Goal: Task Accomplishment & Management: Use online tool/utility

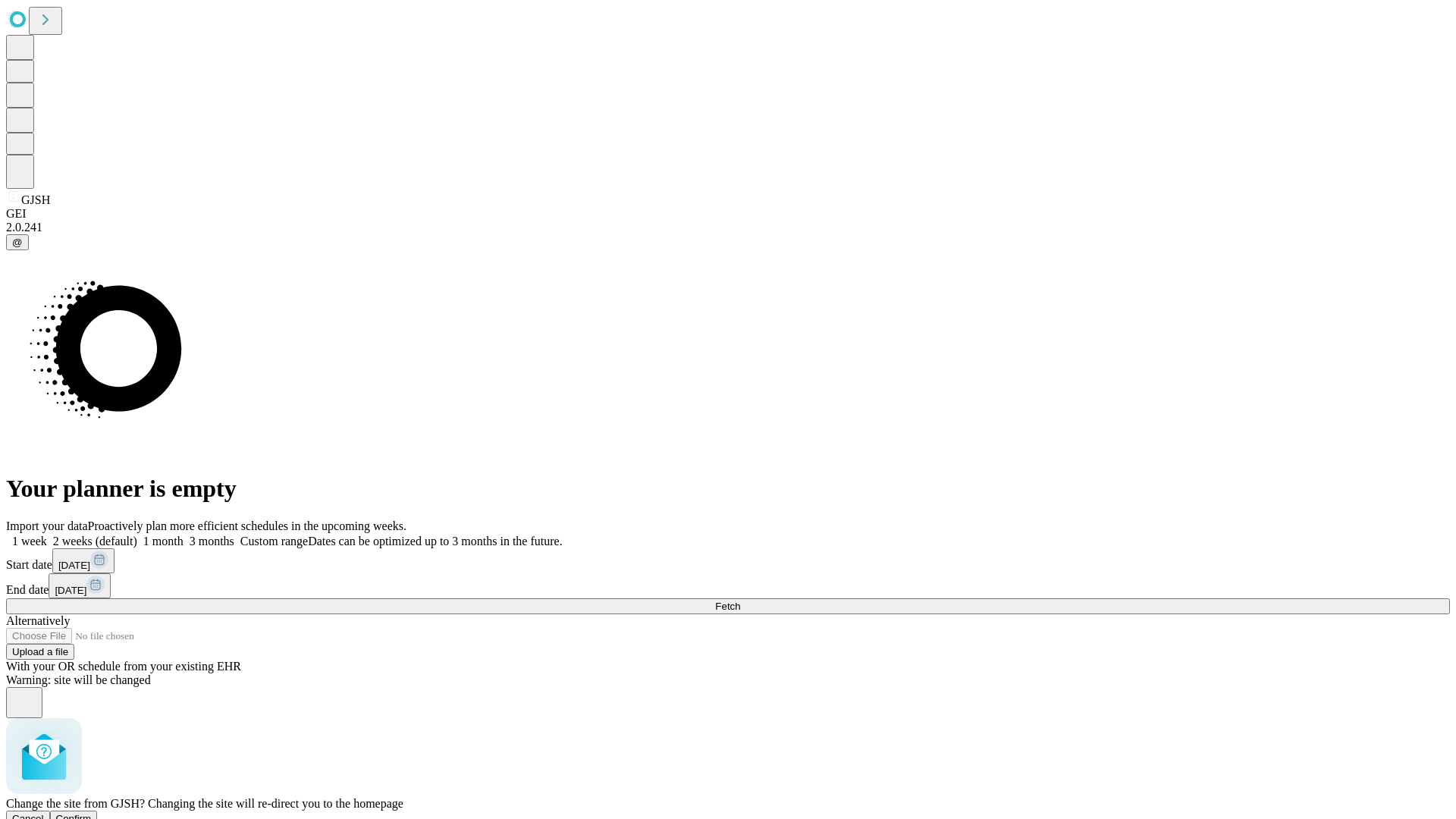
click at [92, 813] on span "Confirm" at bounding box center [74, 819] width 36 height 11
click at [137, 535] on label "2 weeks (default)" at bounding box center [92, 541] width 91 height 13
click at [740, 601] on span "Fetch" at bounding box center [728, 606] width 25 height 11
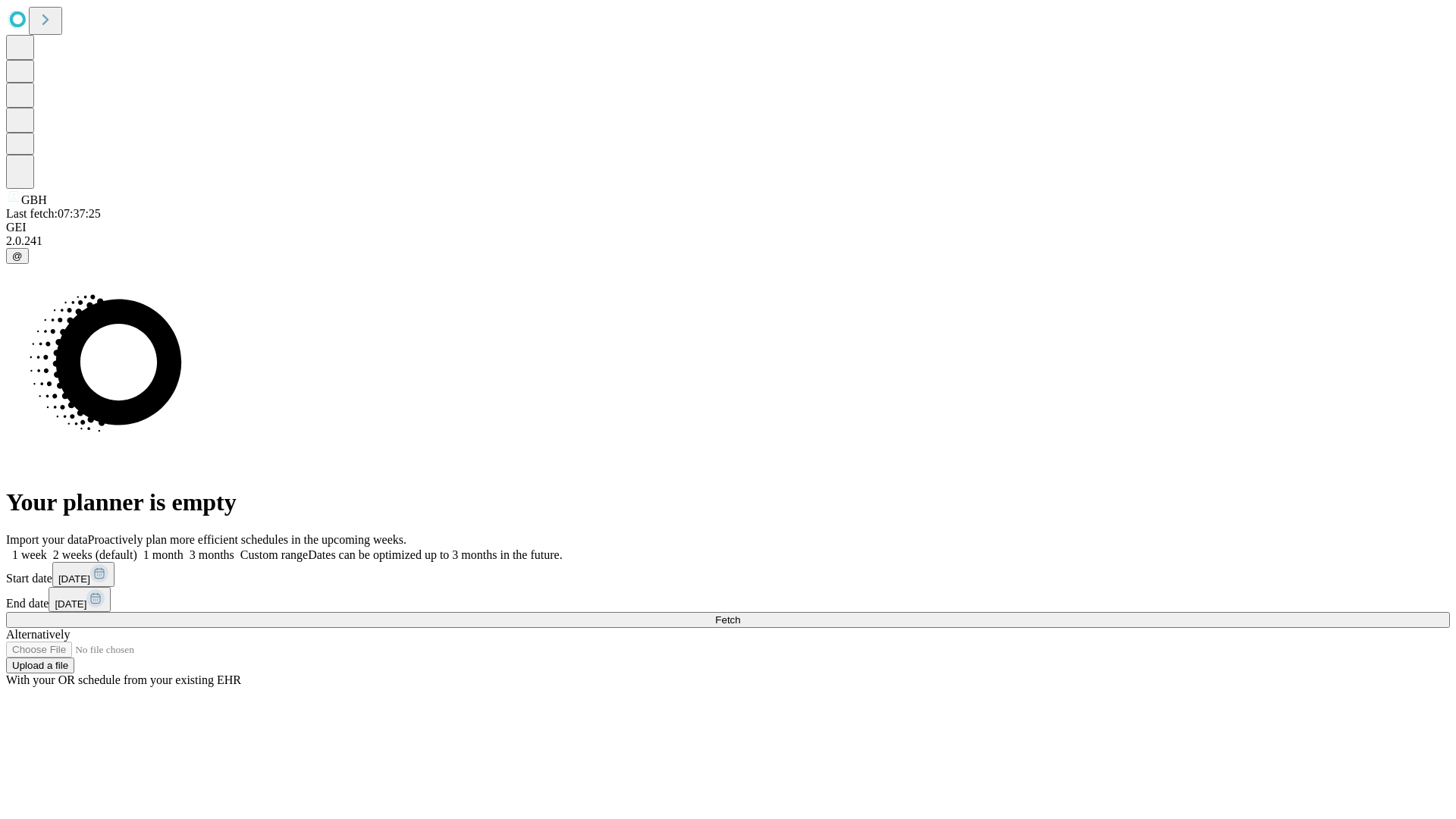
click at [740, 615] on span "Fetch" at bounding box center [728, 620] width 25 height 11
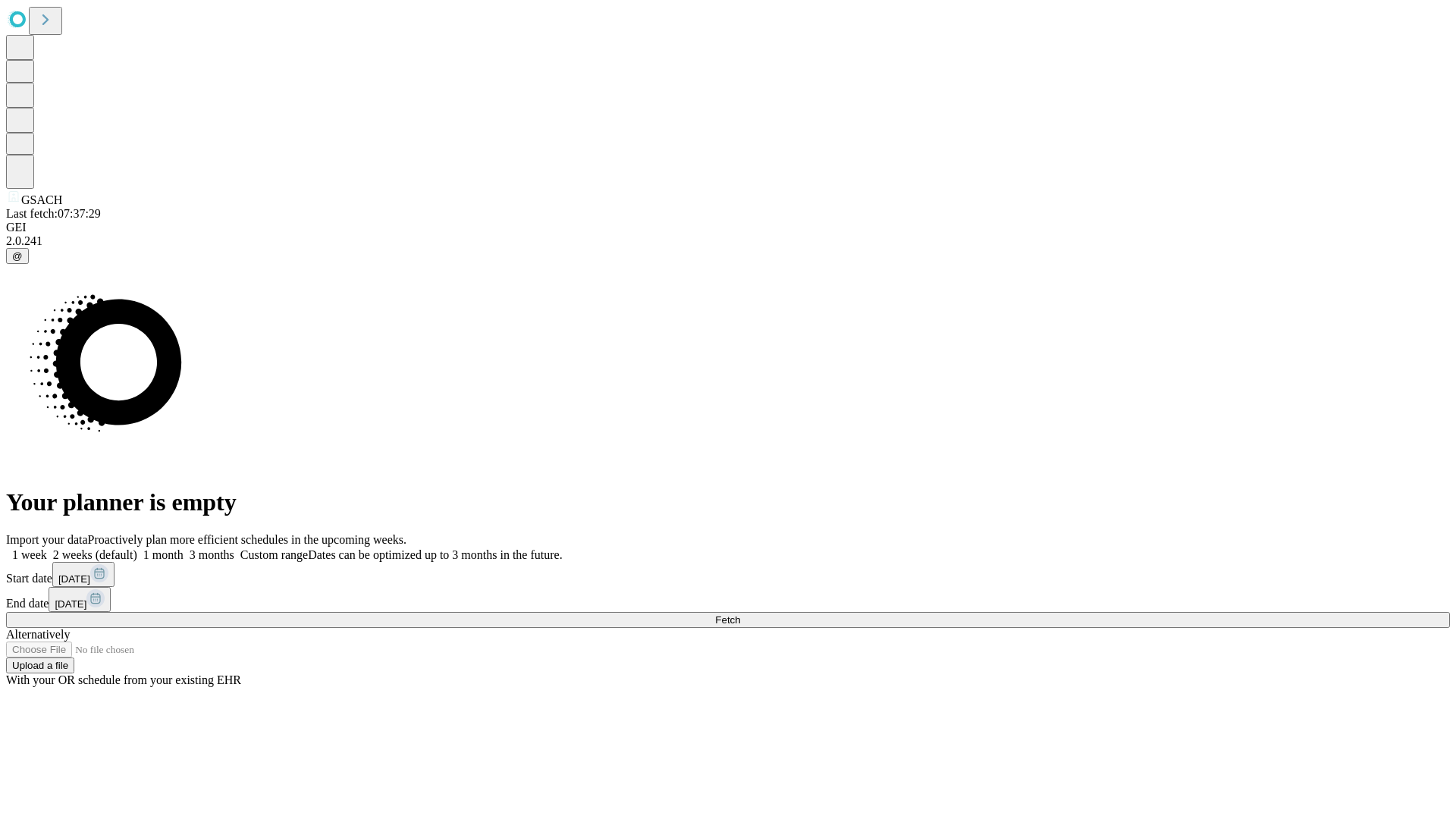
click at [137, 548] on label "2 weeks (default)" at bounding box center [92, 554] width 91 height 13
click at [740, 615] on span "Fetch" at bounding box center [728, 620] width 25 height 11
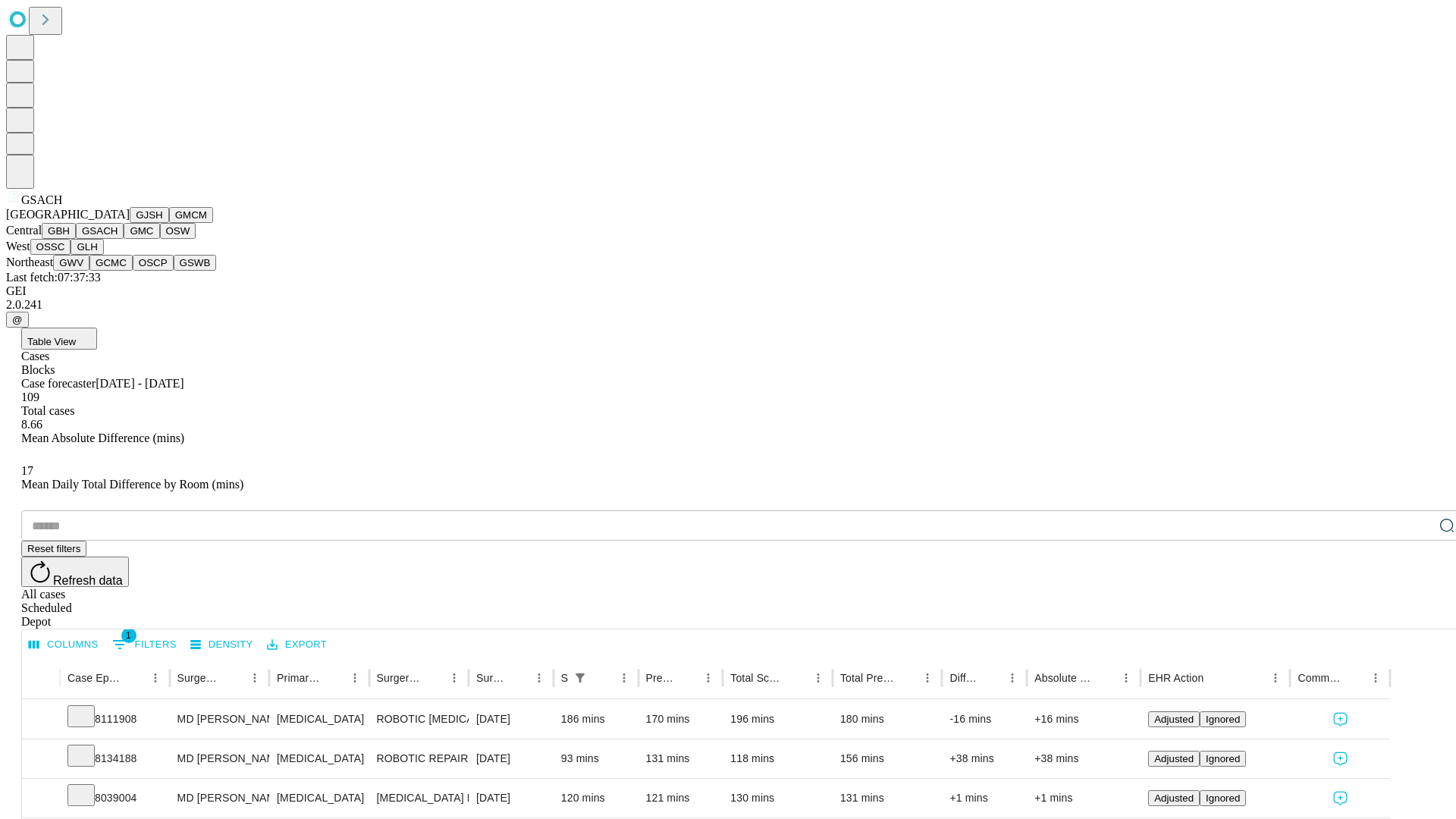
click at [124, 239] on button "GMC" at bounding box center [141, 231] width 36 height 16
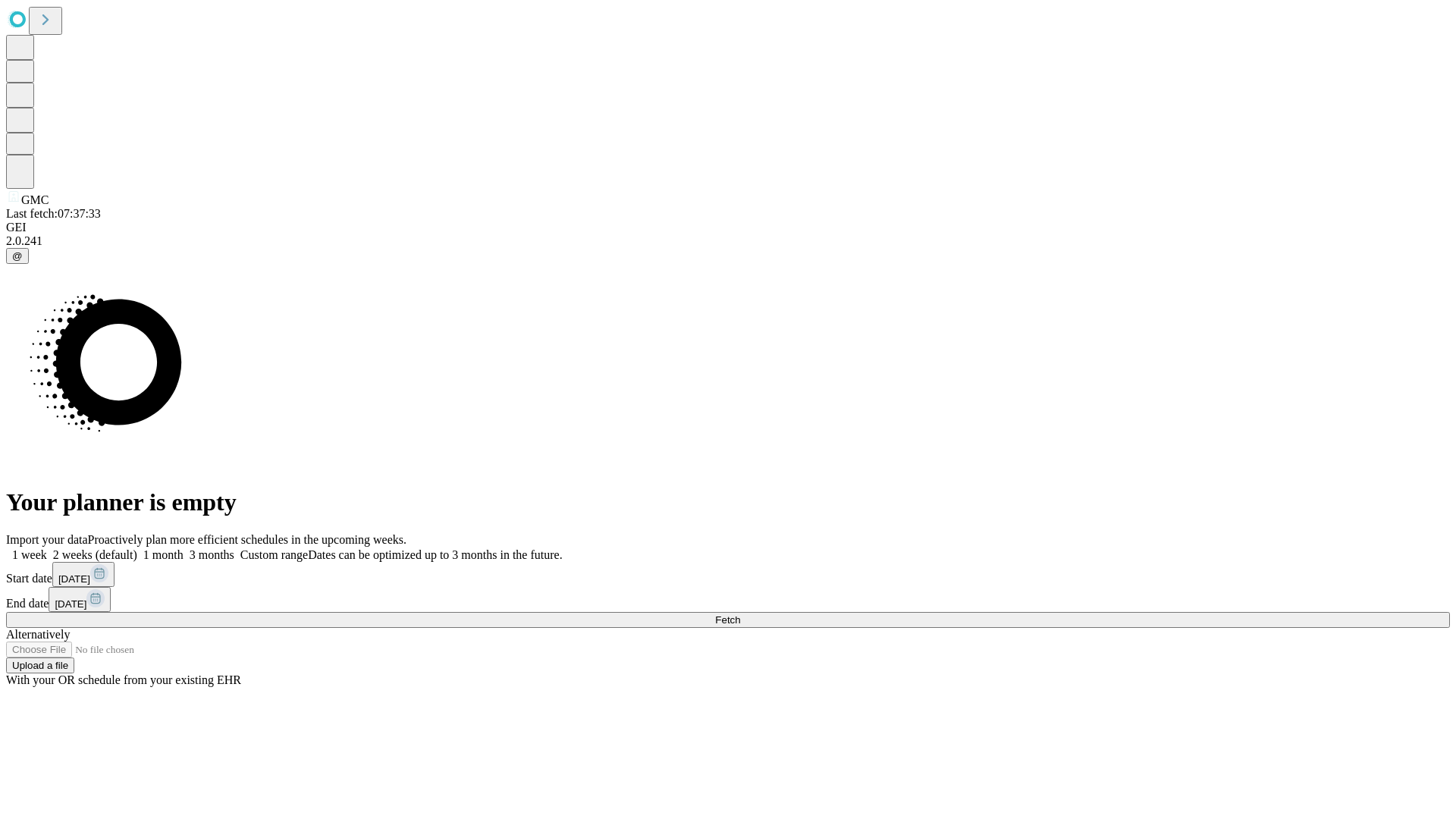
click at [137, 548] on label "2 weeks (default)" at bounding box center [92, 554] width 91 height 13
click at [740, 615] on span "Fetch" at bounding box center [728, 620] width 25 height 11
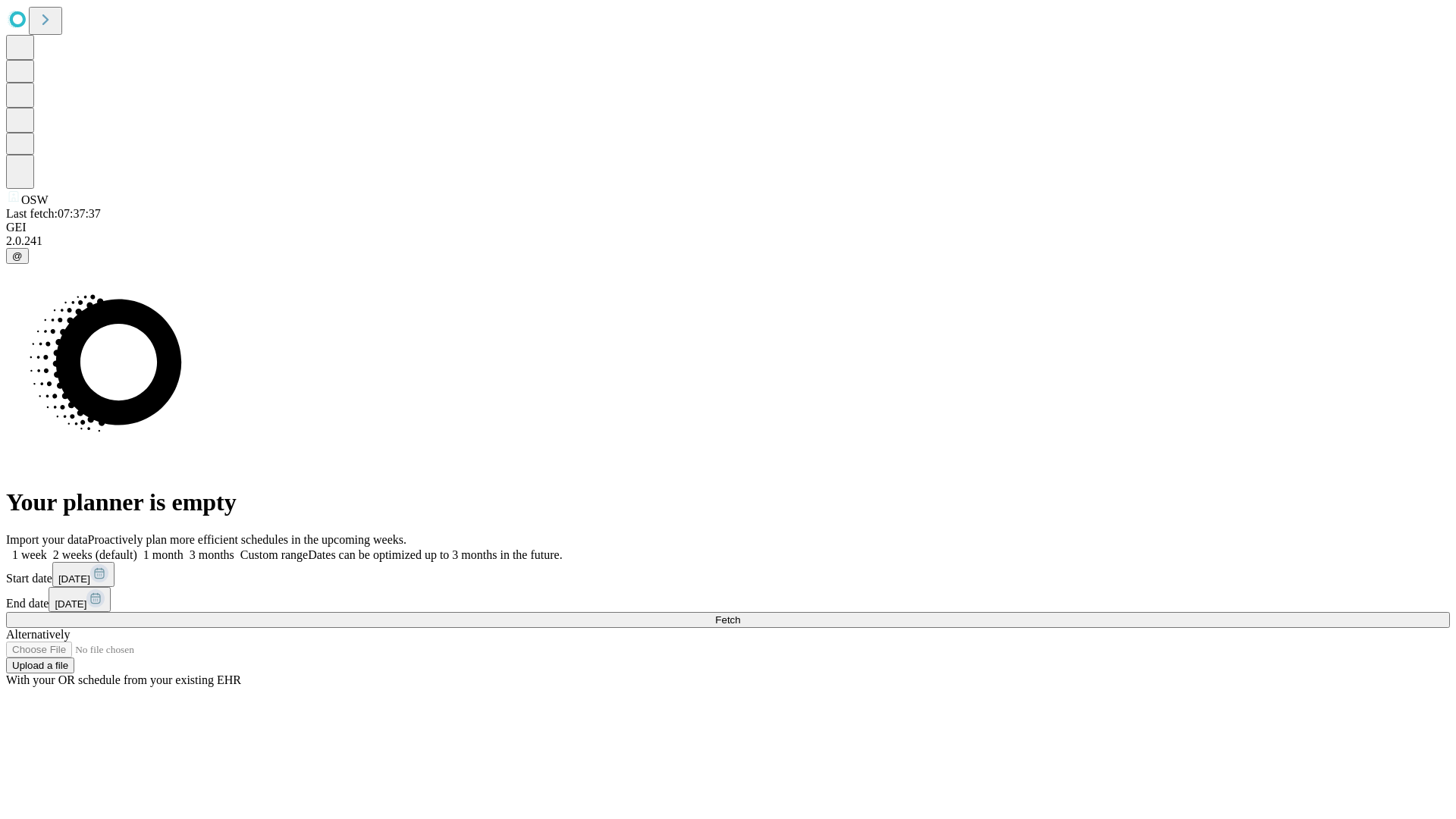
click at [137, 548] on label "2 weeks (default)" at bounding box center [92, 554] width 91 height 13
click at [740, 615] on span "Fetch" at bounding box center [728, 620] width 25 height 11
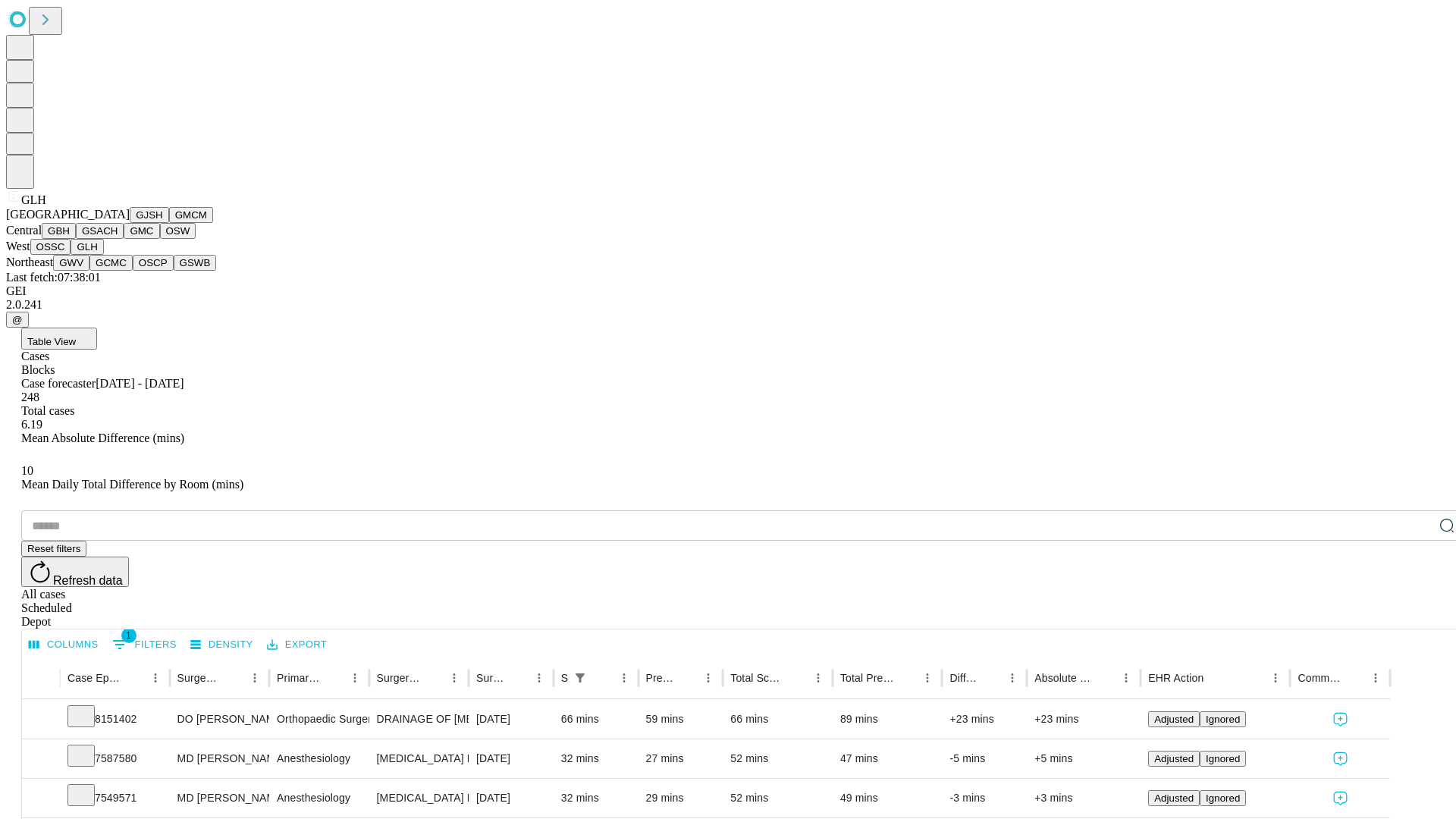
click at [90, 271] on button "GWV" at bounding box center [71, 263] width 37 height 16
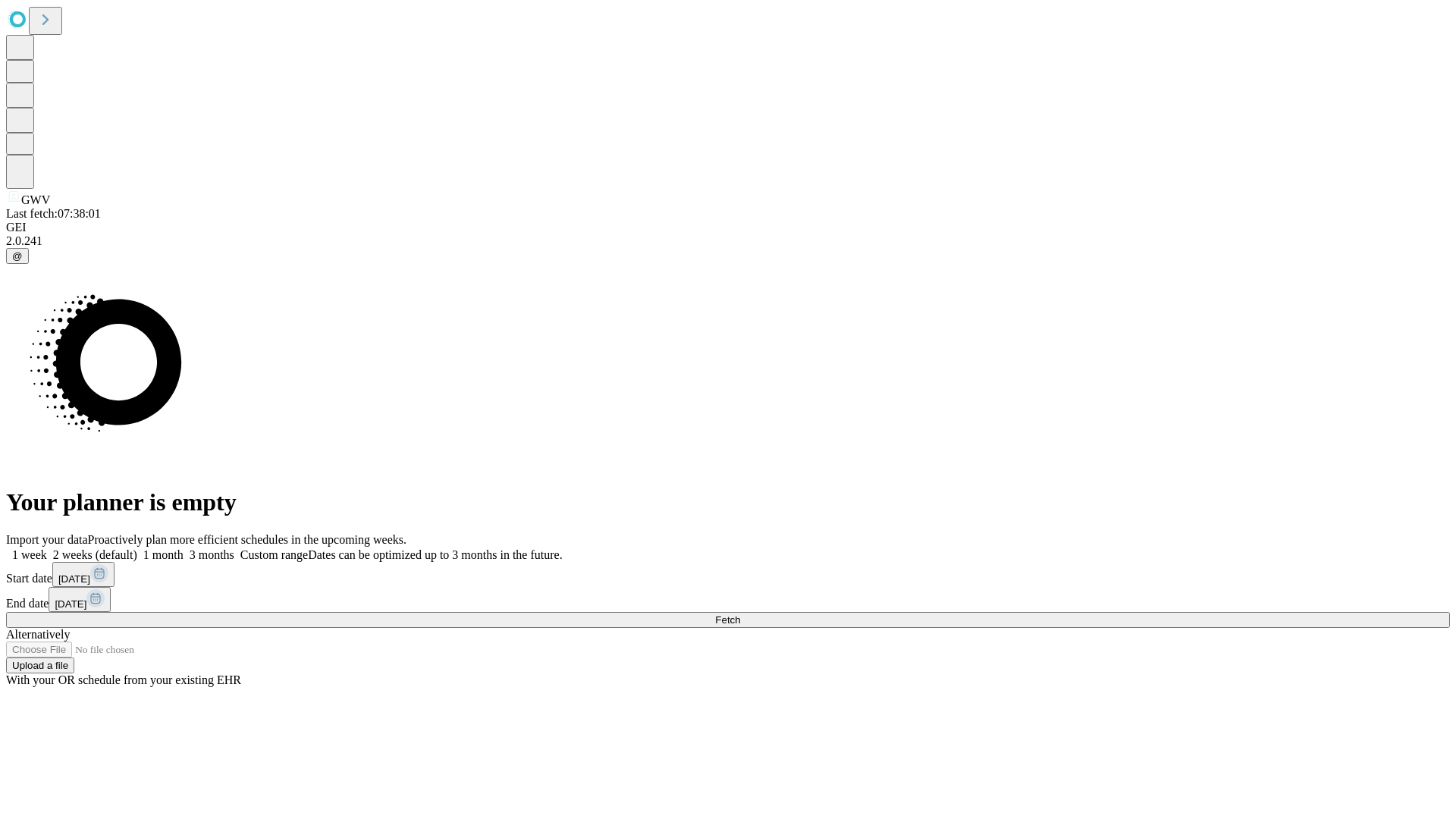
click at [137, 548] on label "2 weeks (default)" at bounding box center [92, 554] width 91 height 13
click at [740, 615] on span "Fetch" at bounding box center [728, 620] width 25 height 11
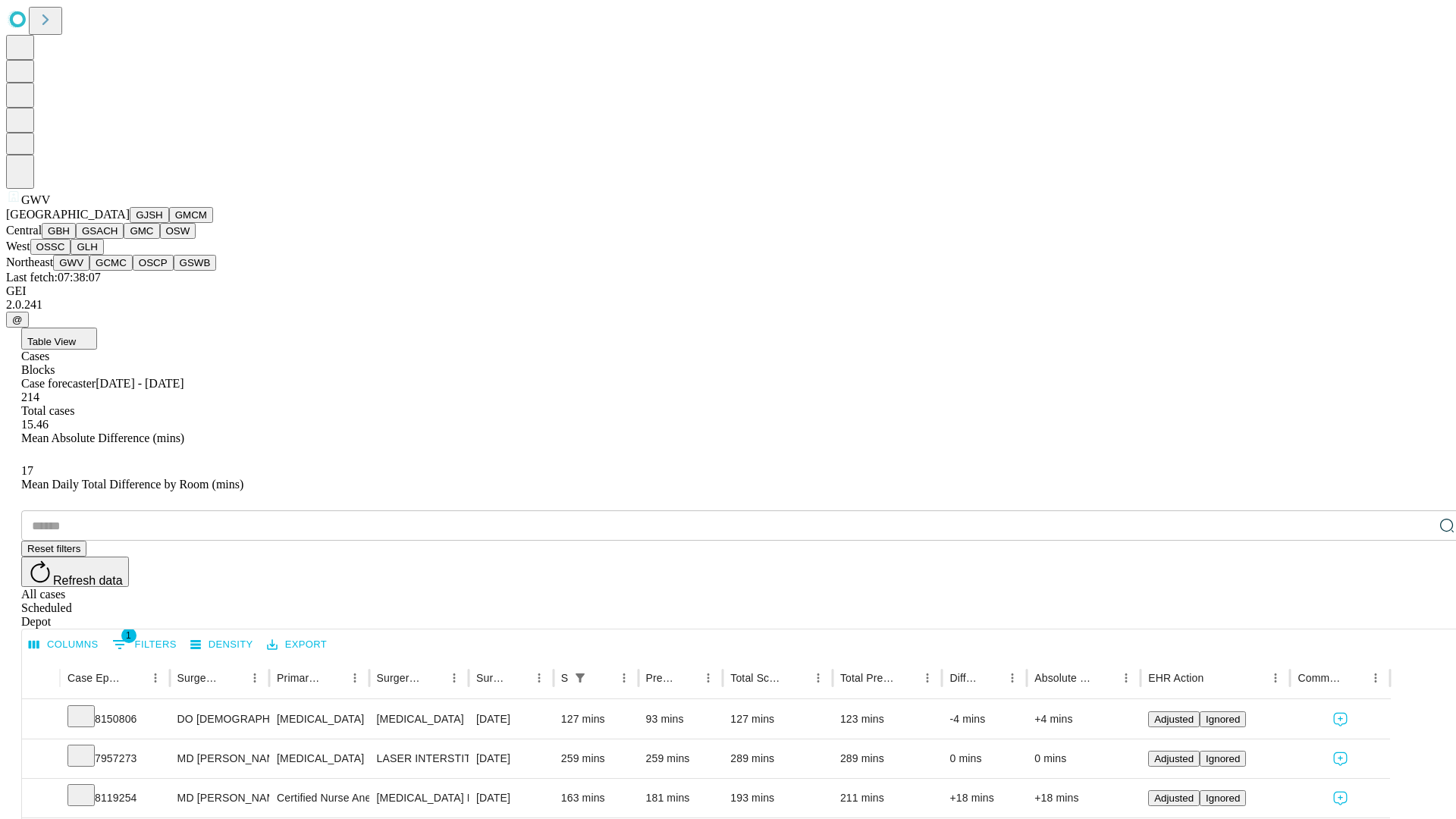
click at [117, 271] on button "GCMC" at bounding box center [111, 263] width 43 height 16
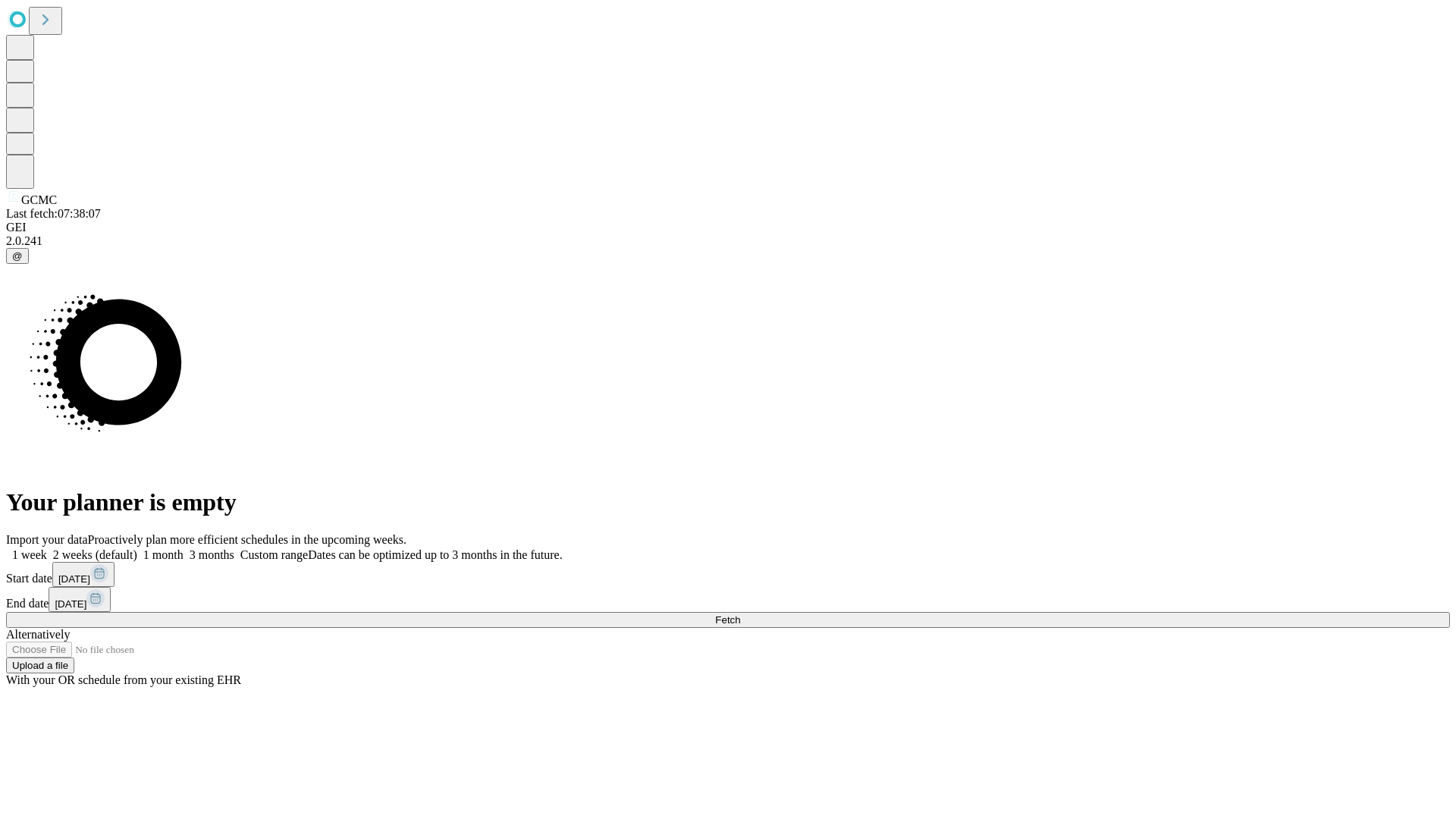
click at [137, 548] on label "2 weeks (default)" at bounding box center [92, 554] width 91 height 13
click at [740, 615] on span "Fetch" at bounding box center [728, 620] width 25 height 11
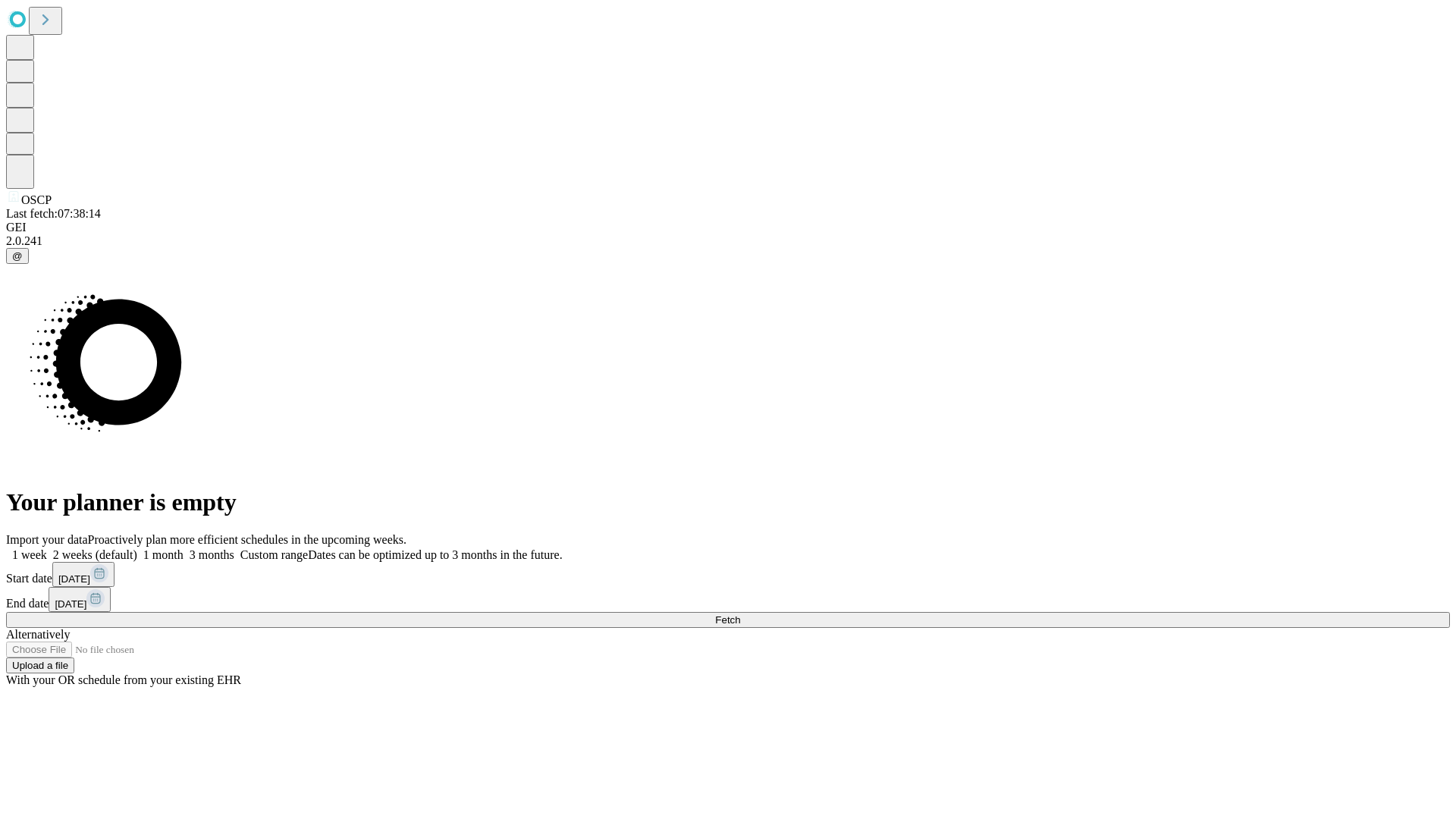
click at [137, 548] on label "2 weeks (default)" at bounding box center [92, 554] width 91 height 13
click at [740, 615] on span "Fetch" at bounding box center [728, 620] width 25 height 11
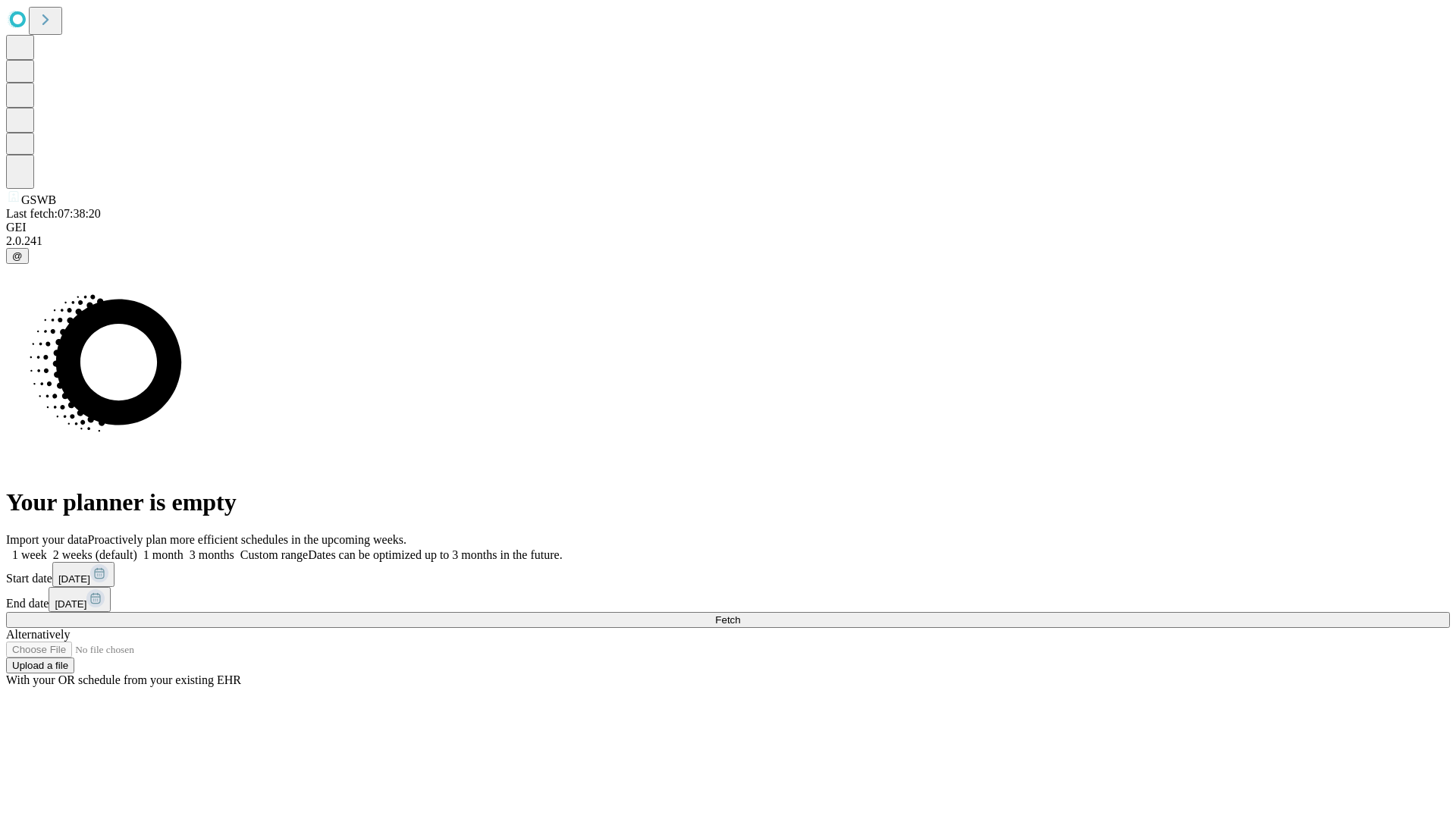
click at [137, 548] on label "2 weeks (default)" at bounding box center [92, 554] width 91 height 13
click at [740, 615] on span "Fetch" at bounding box center [728, 620] width 25 height 11
